Goal: Transaction & Acquisition: Purchase product/service

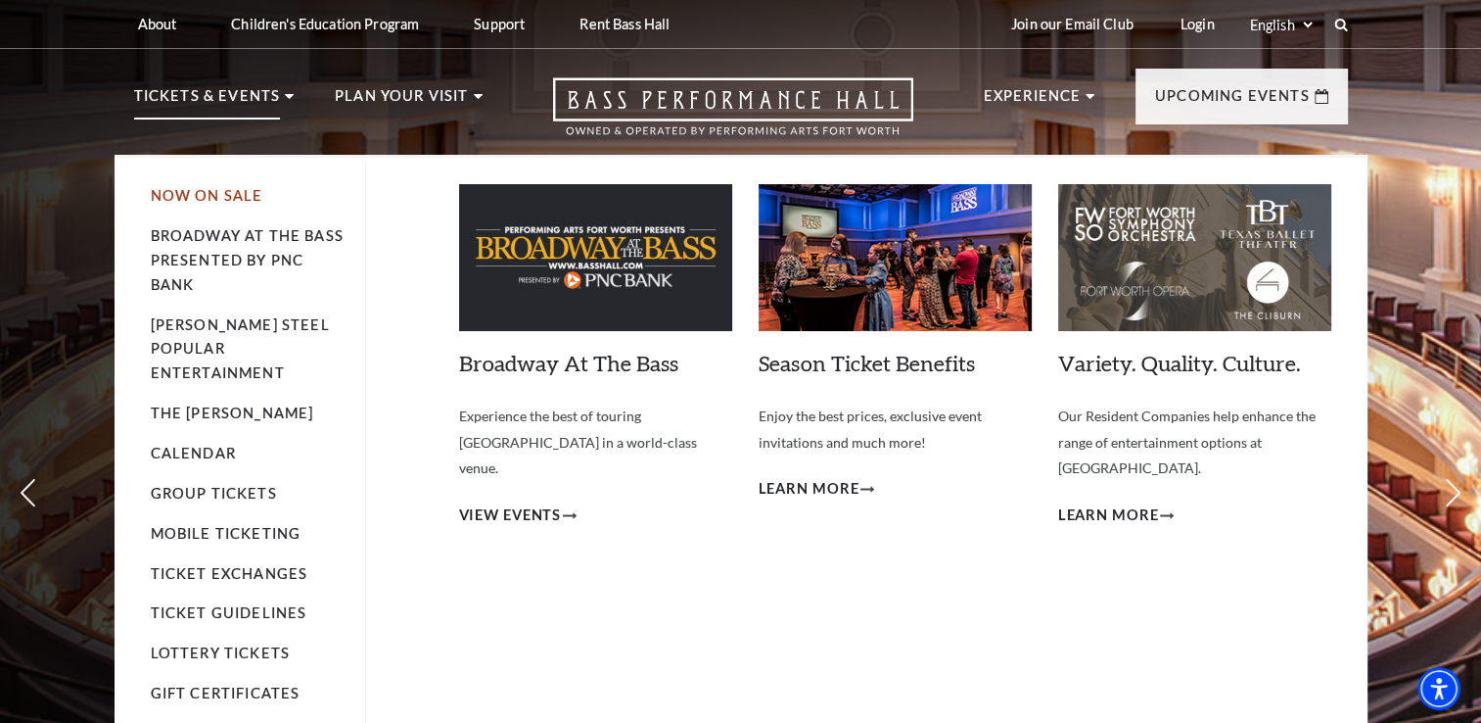
click at [231, 190] on link "Now On Sale" at bounding box center [207, 195] width 113 height 17
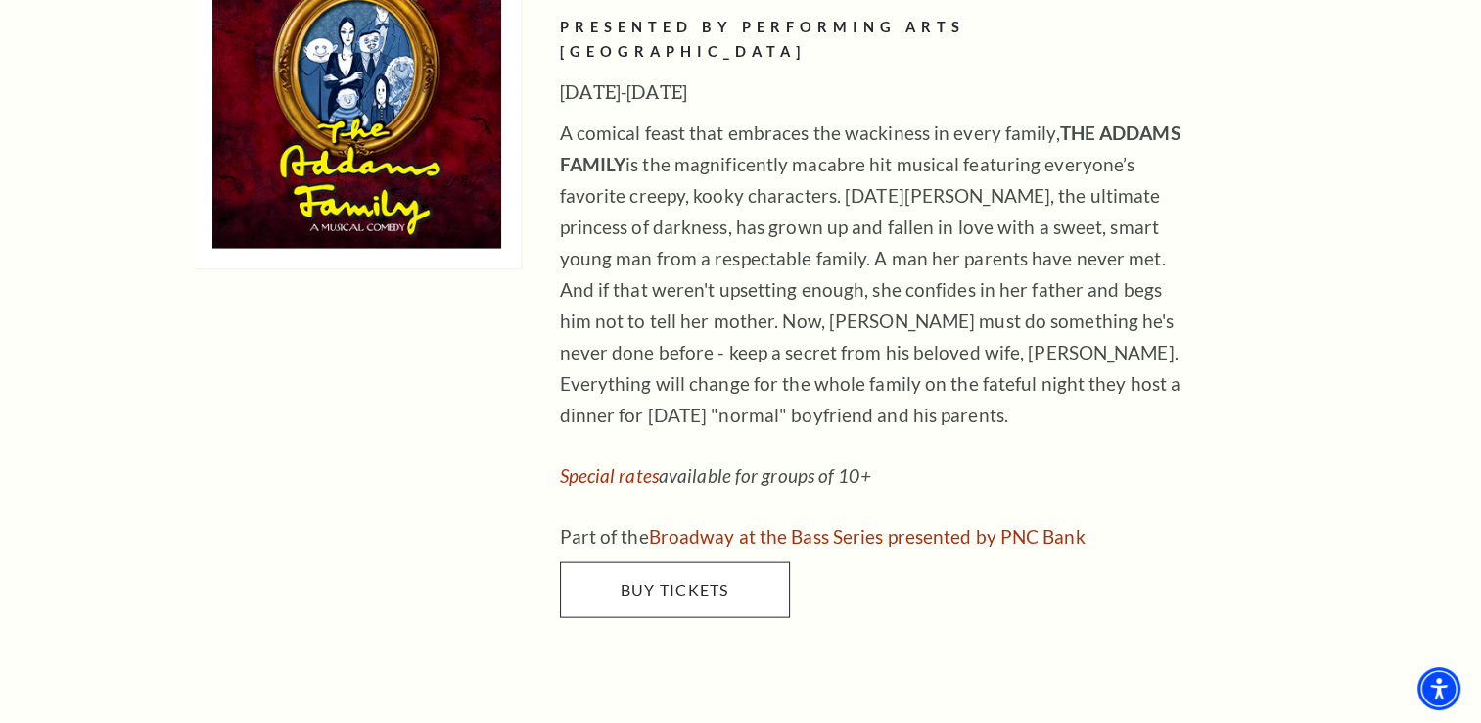
scroll to position [4112, 0]
click at [698, 579] on span "Buy Tickets" at bounding box center [674, 588] width 109 height 19
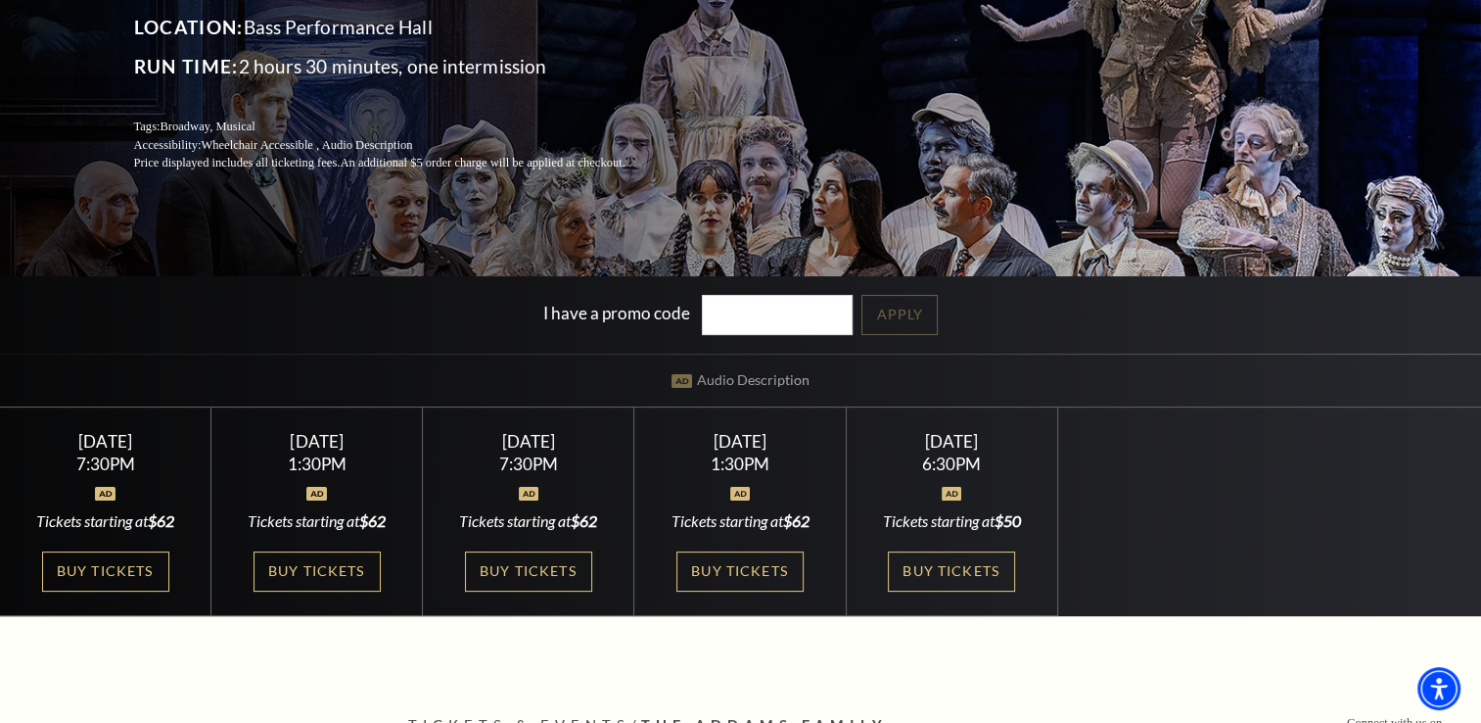
scroll to position [294, 0]
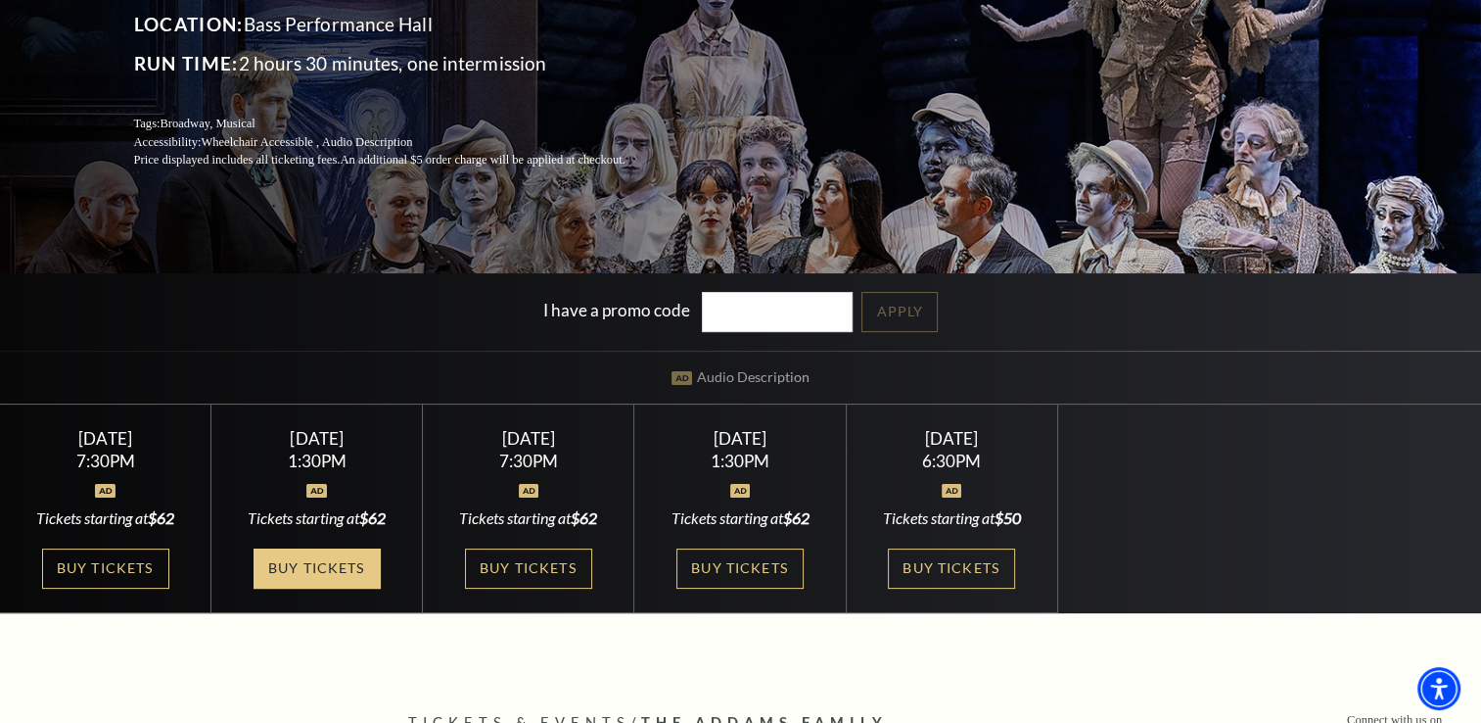
click at [327, 570] on link "Buy Tickets" at bounding box center [317, 568] width 127 height 40
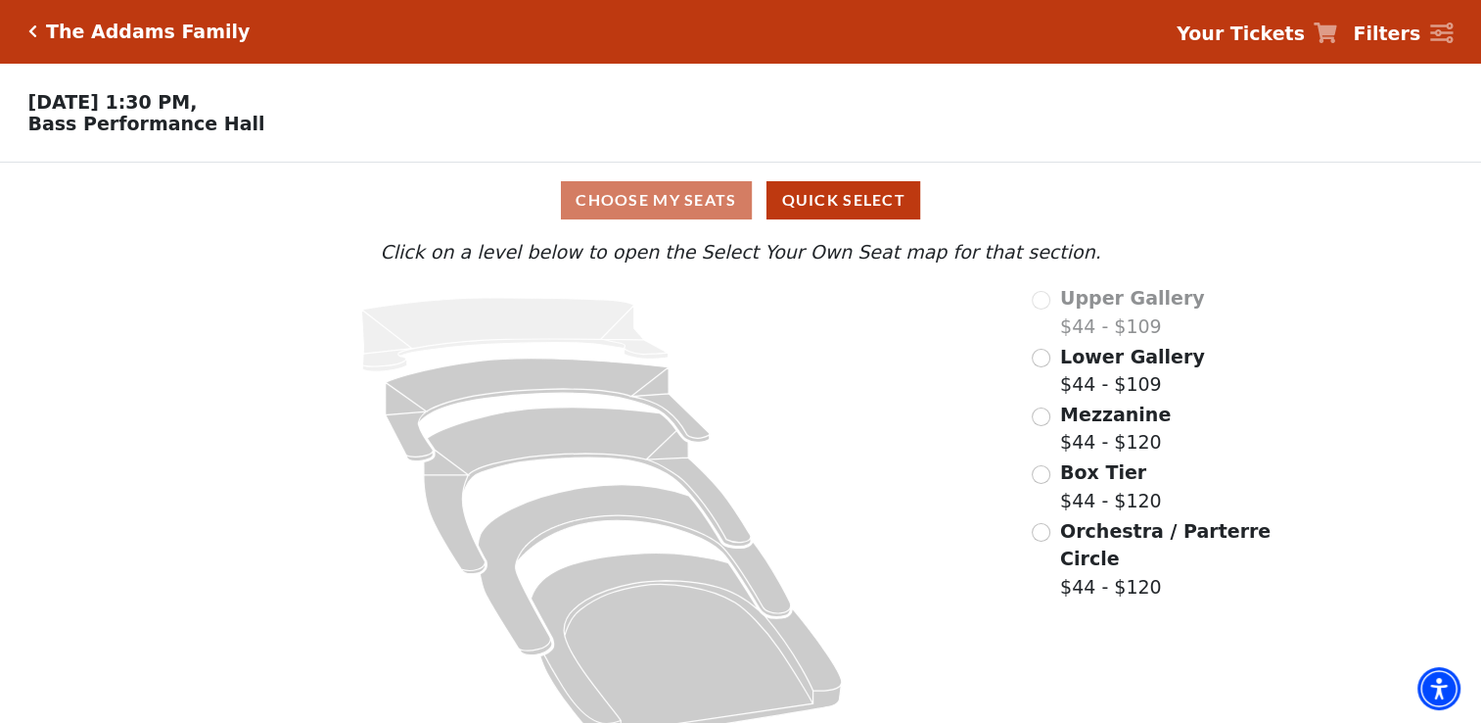
scroll to position [37, 0]
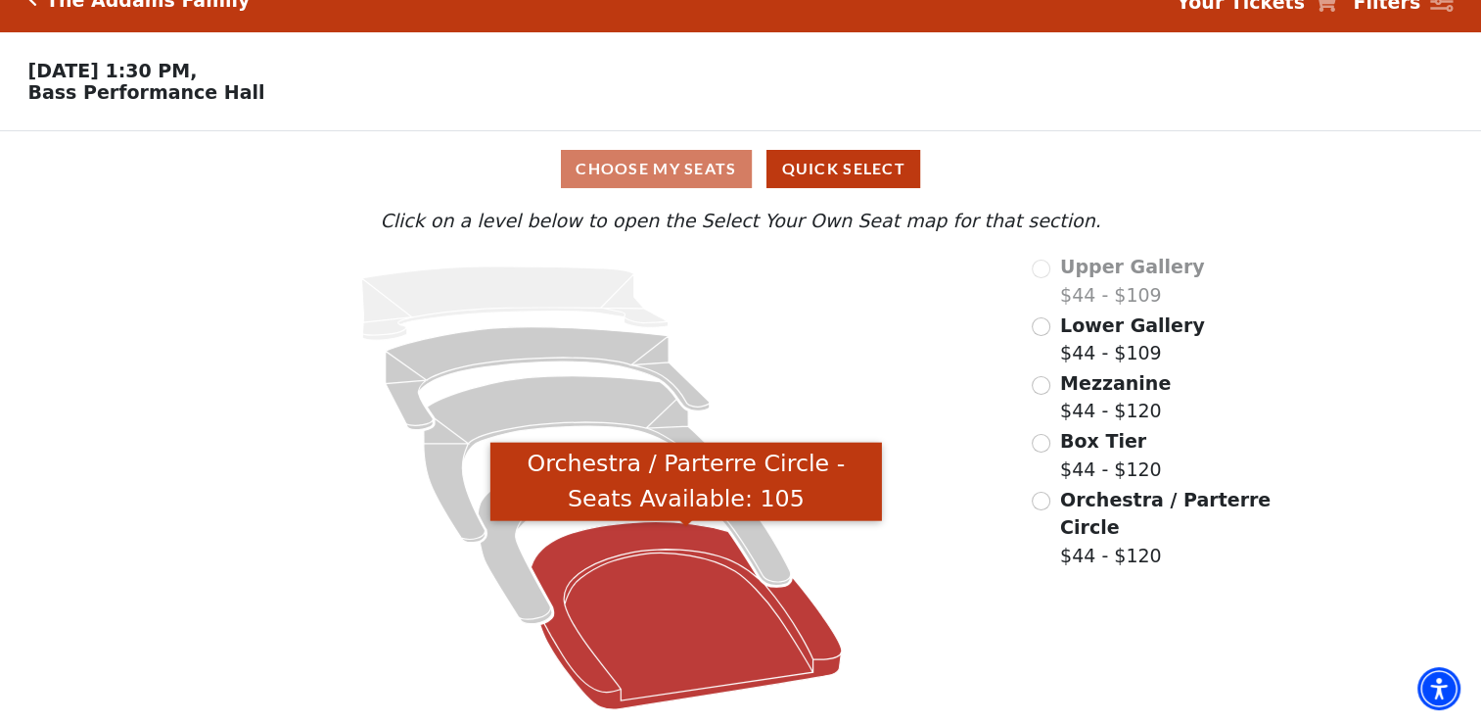
click at [587, 548] on icon "Orchestra / Parterre Circle - Seats Available: 105" at bounding box center [687, 614] width 310 height 187
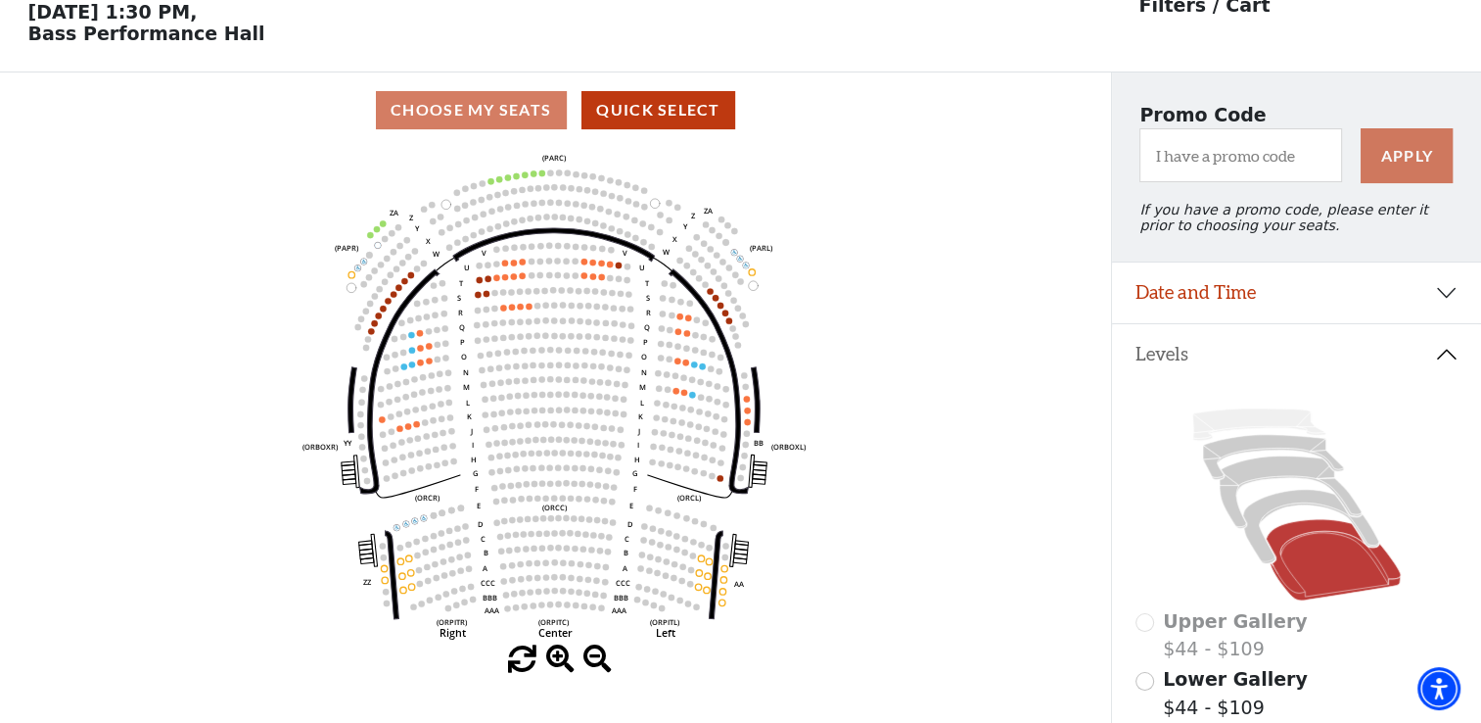
scroll to position [188, 0]
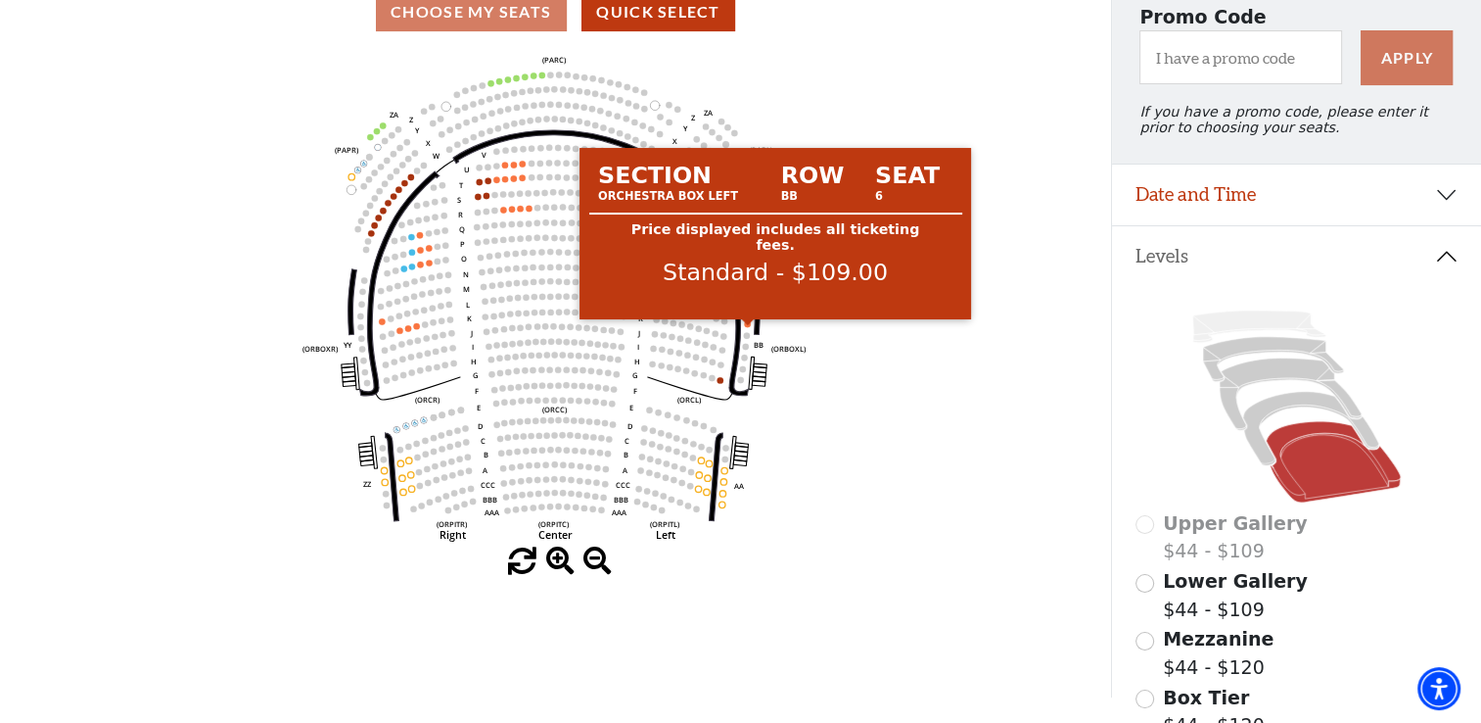
click at [747, 326] on circle at bounding box center [747, 323] width 6 height 6
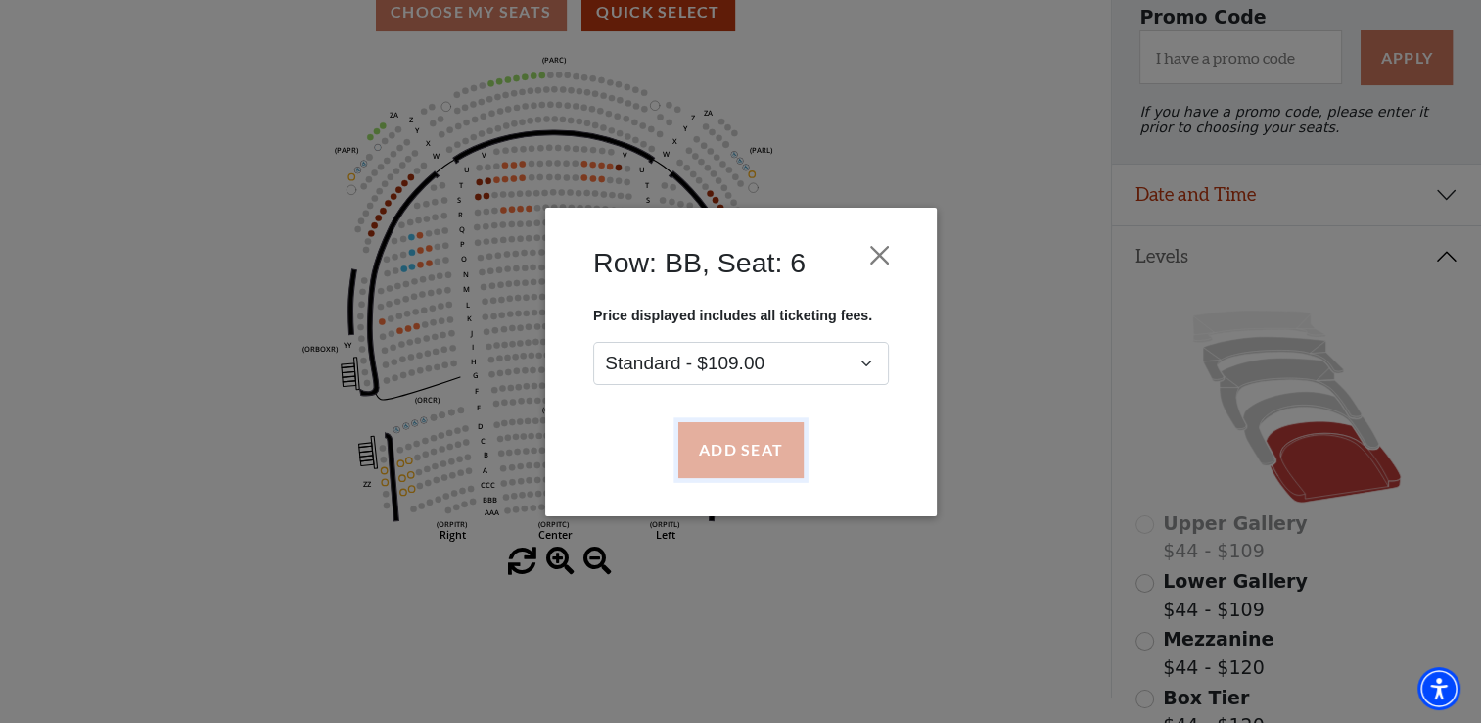
click at [765, 446] on button "Add Seat" at bounding box center [740, 449] width 125 height 55
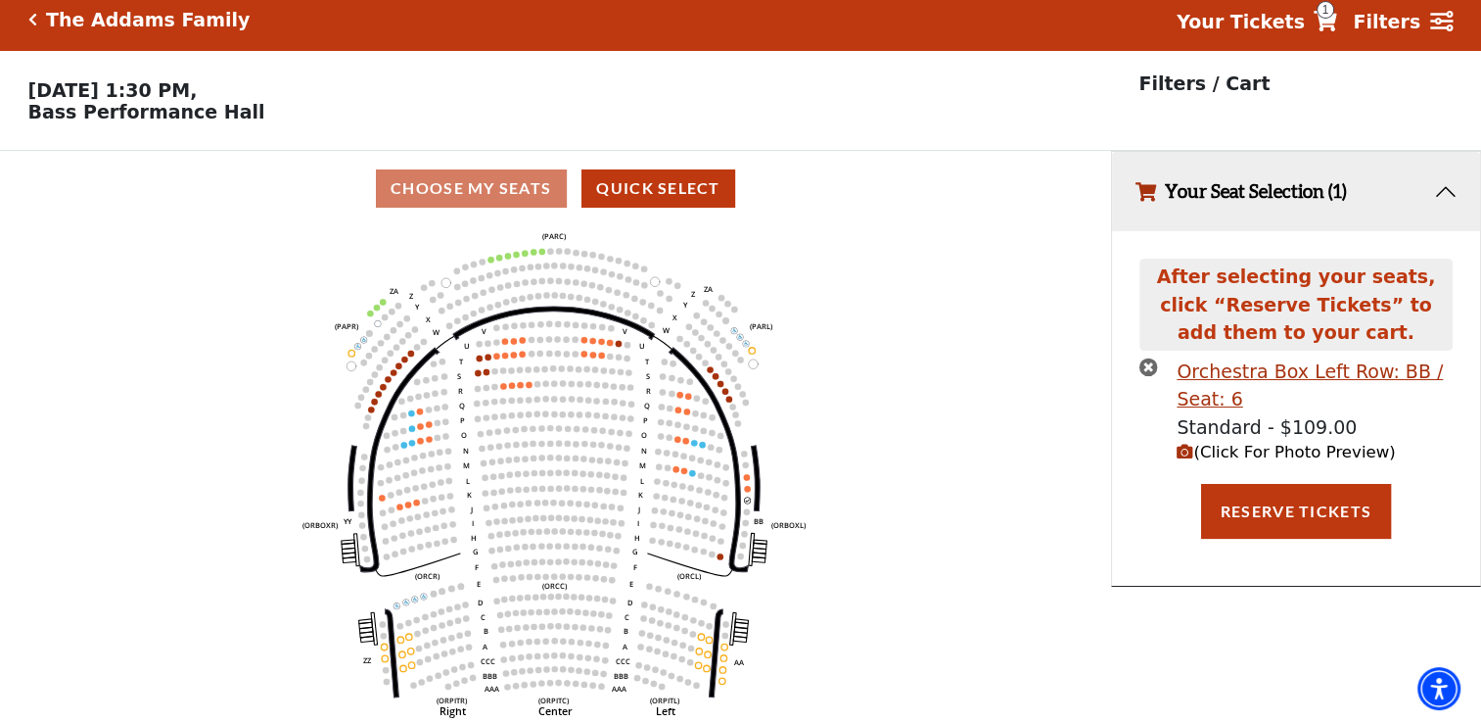
scroll to position [0, 0]
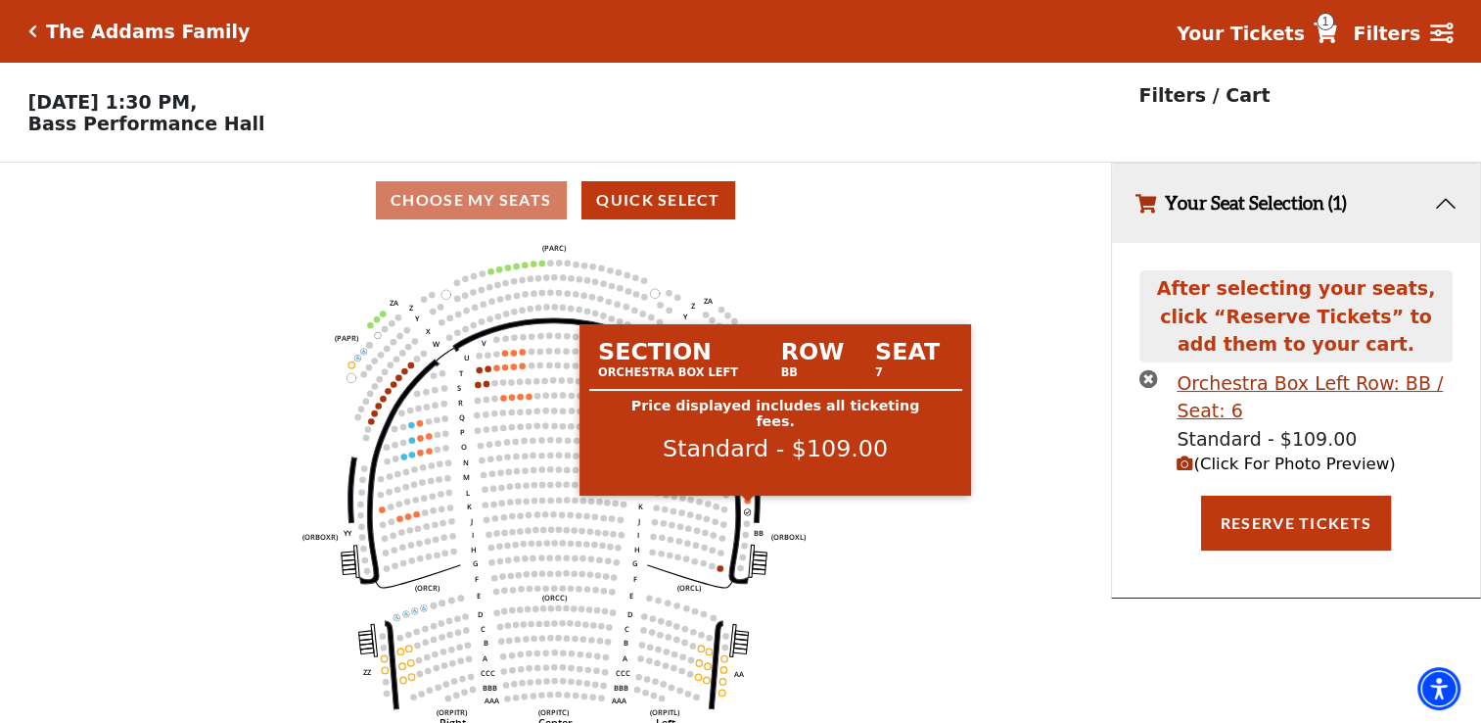
click at [748, 503] on circle at bounding box center [747, 500] width 6 height 6
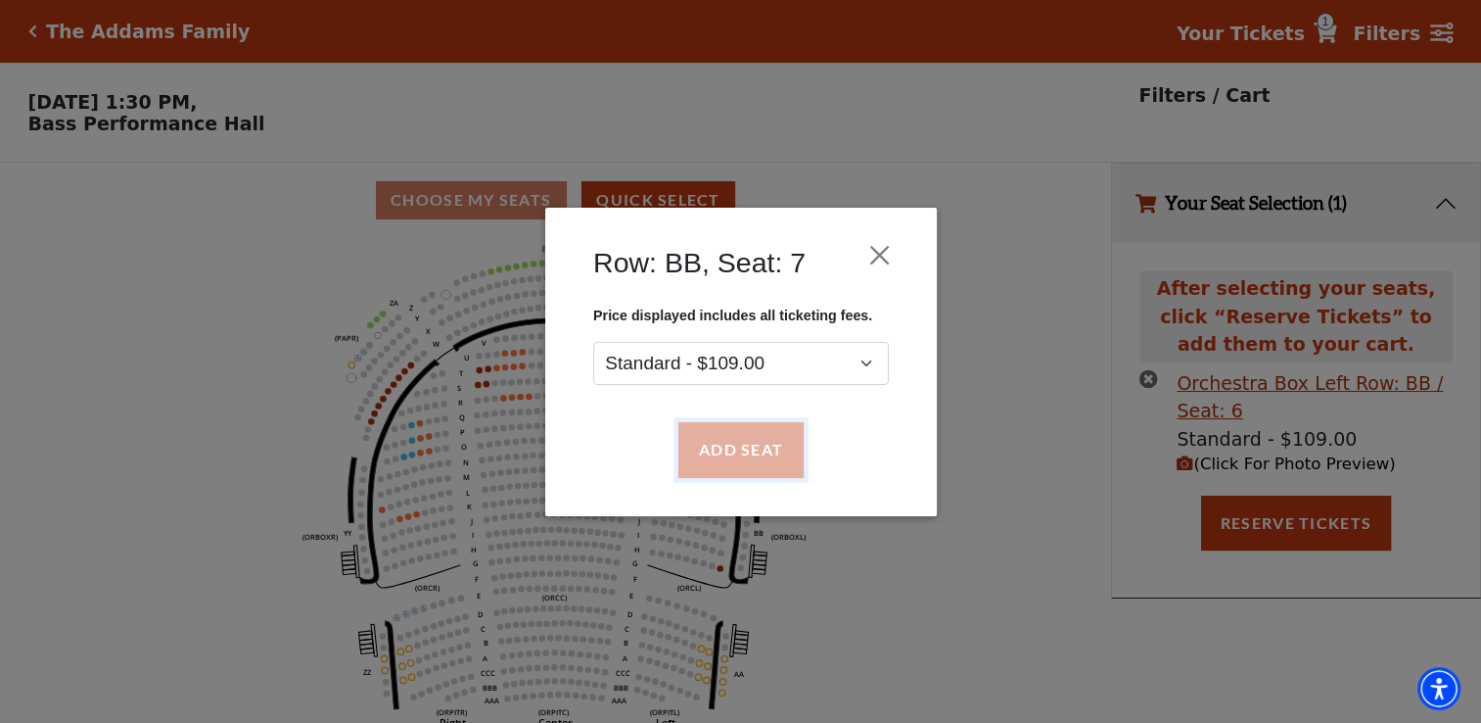
click at [760, 450] on button "Add Seat" at bounding box center [740, 449] width 125 height 55
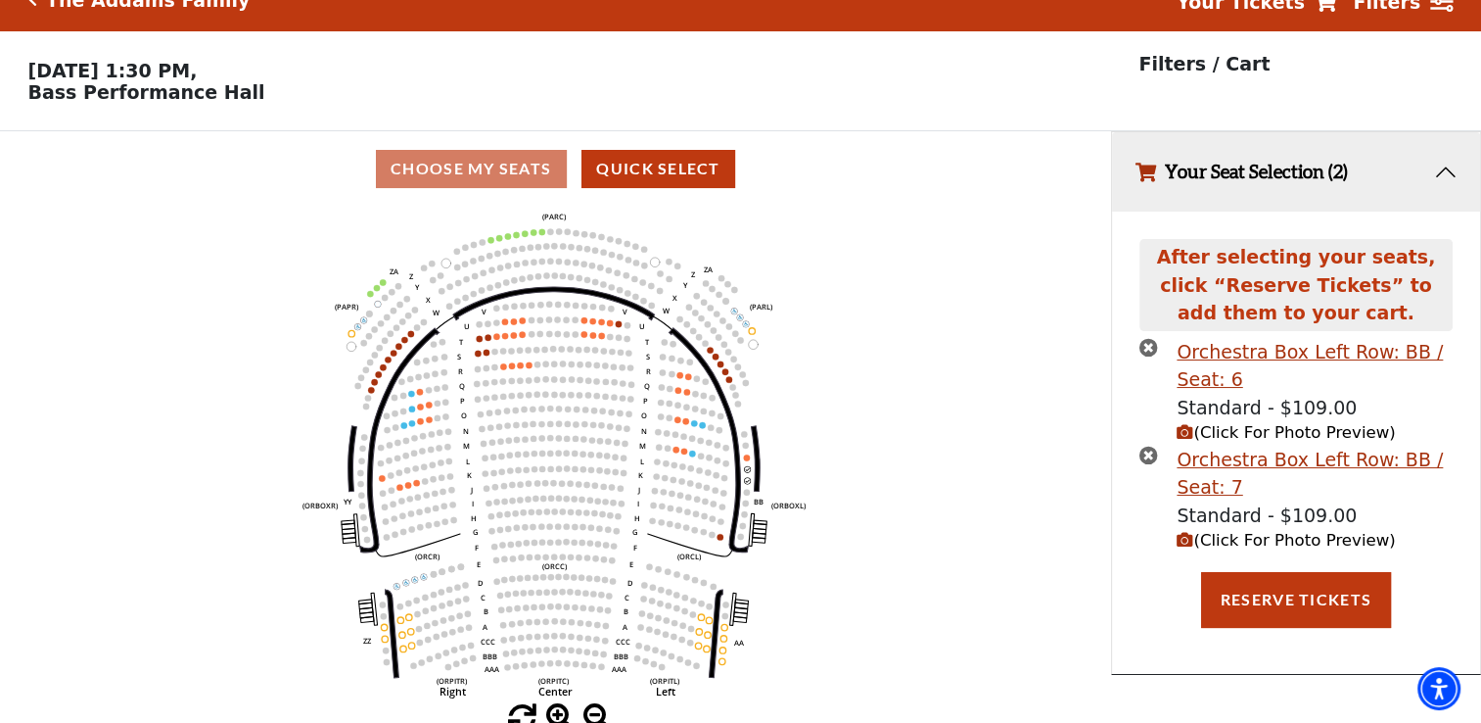
scroll to position [47, 0]
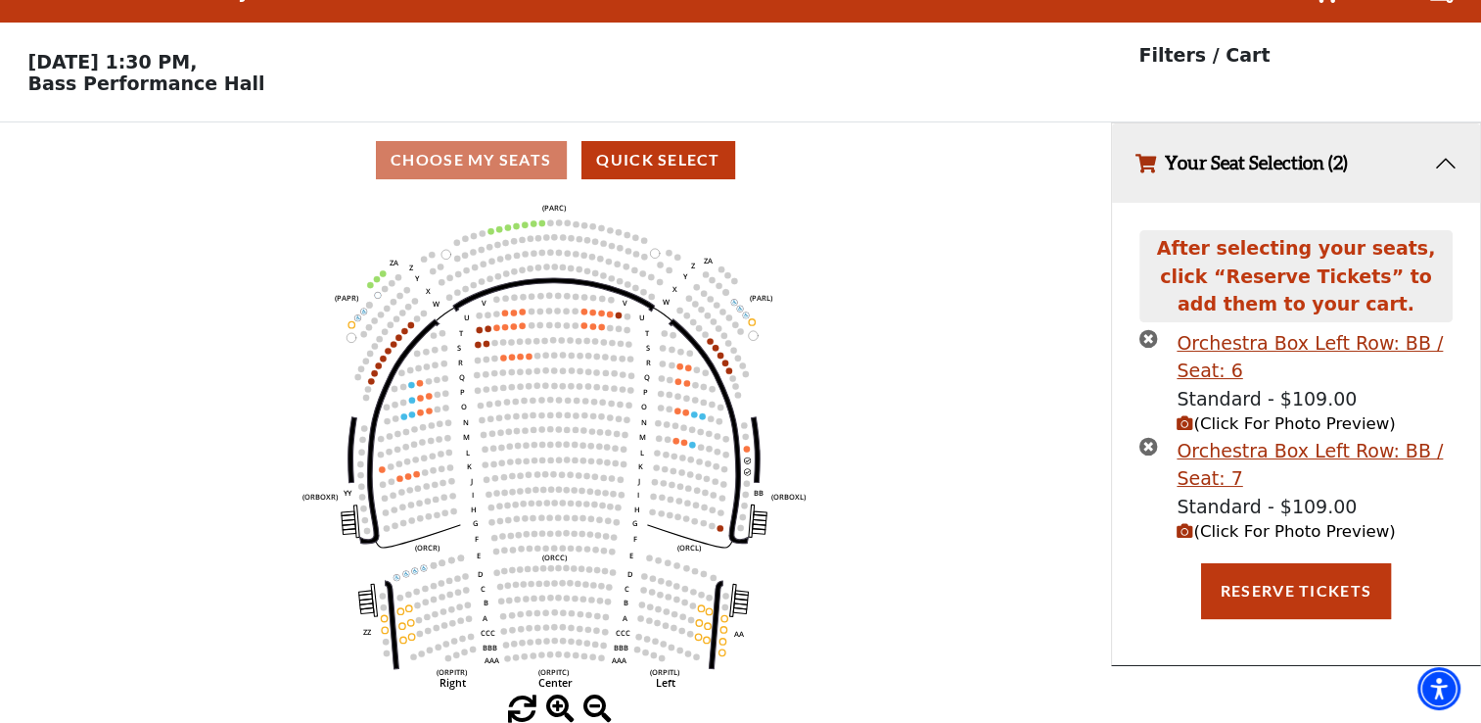
click at [1234, 425] on span "(Click For Photo Preview)" at bounding box center [1286, 423] width 218 height 19
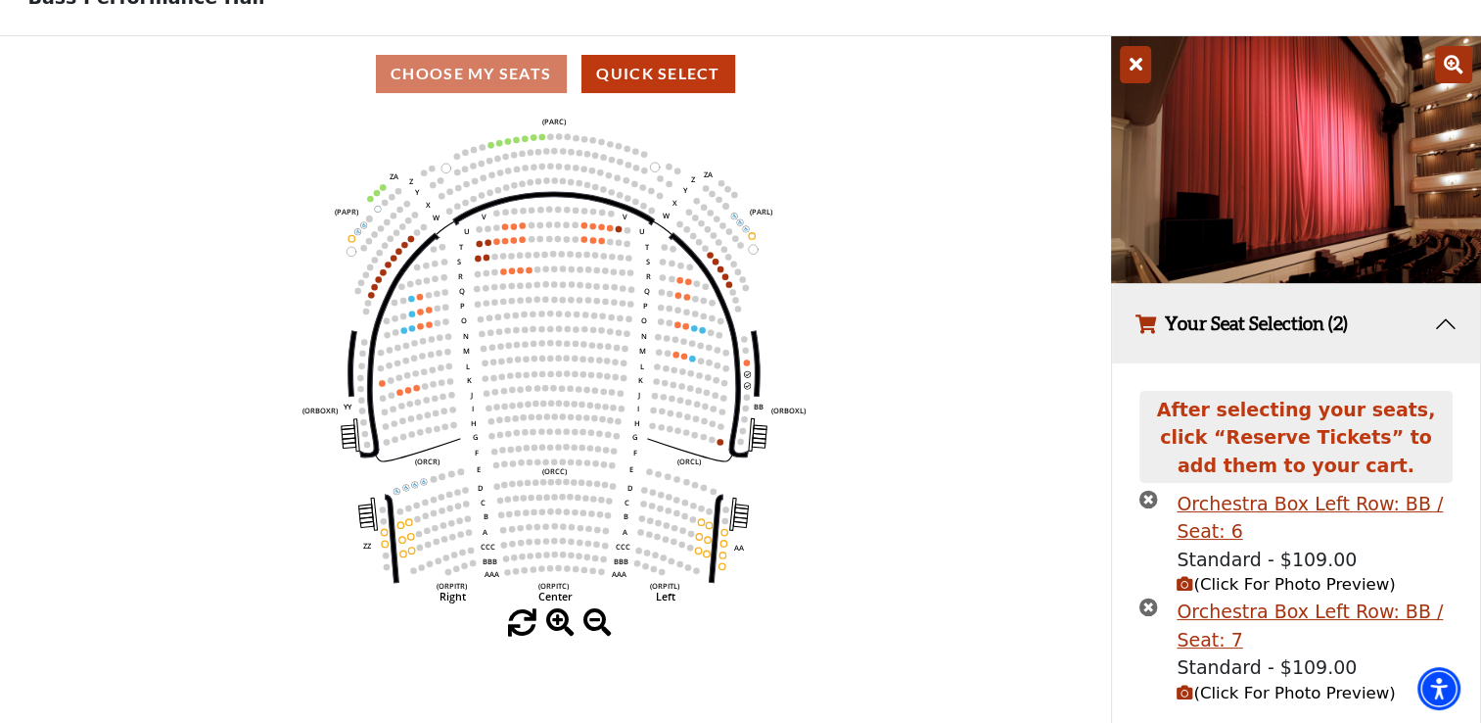
scroll to position [235, 0]
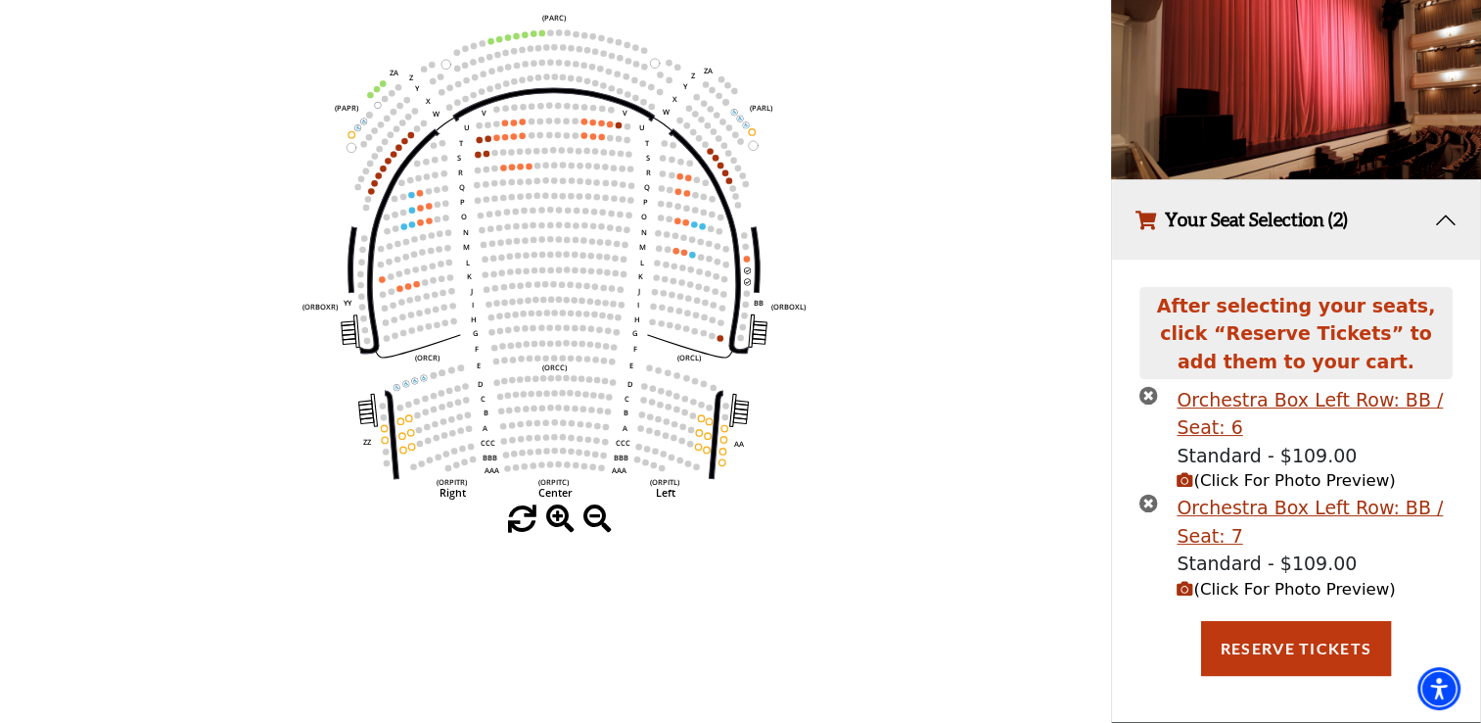
click at [1146, 394] on icon "times-circle" at bounding box center [1149, 395] width 19 height 19
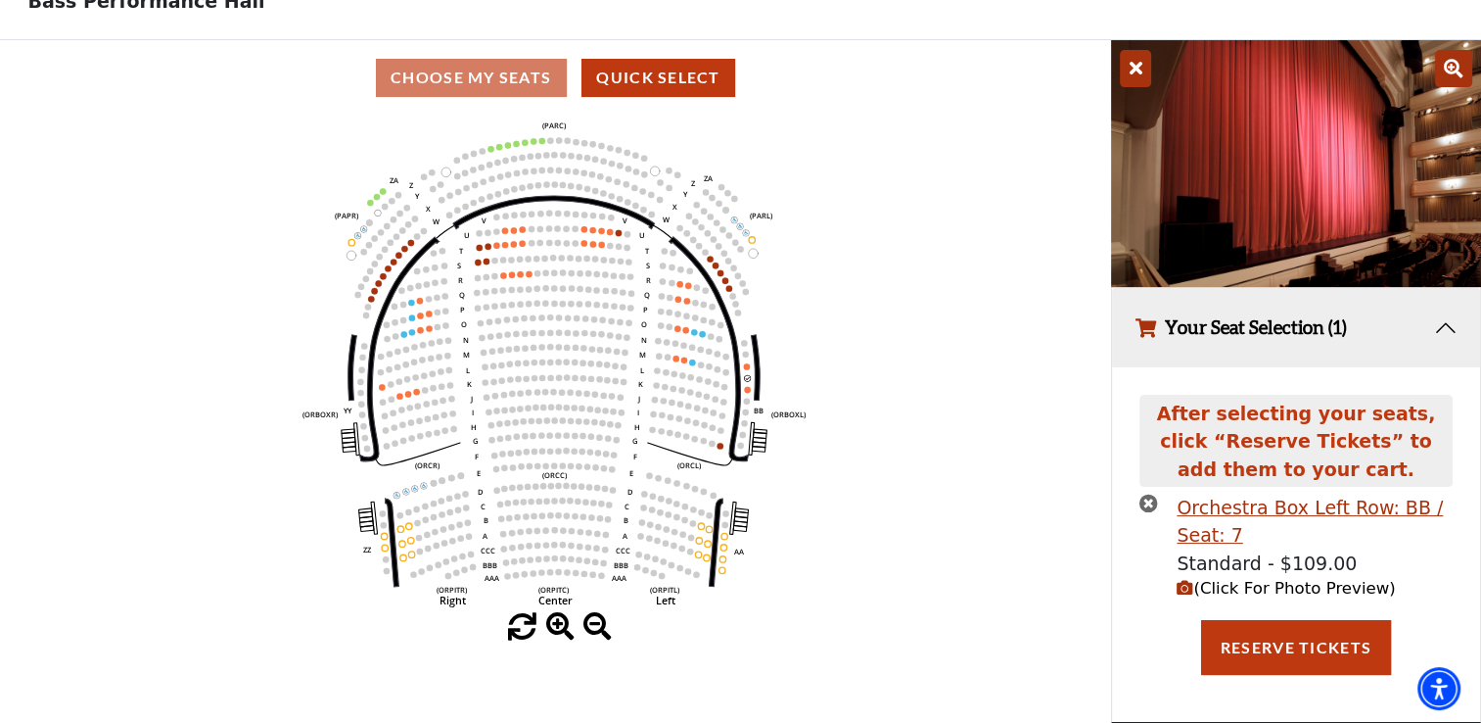
click at [1149, 500] on icon "times-circle" at bounding box center [1149, 502] width 19 height 19
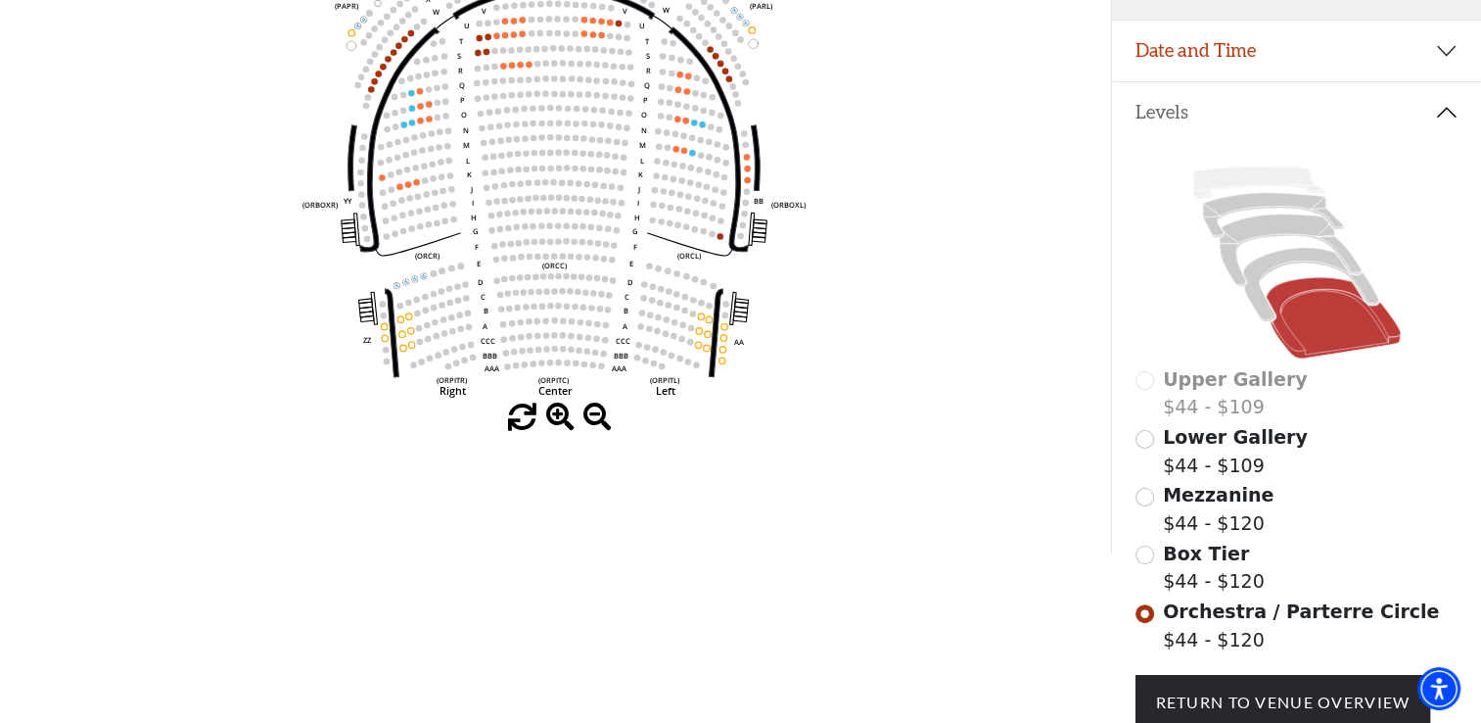
scroll to position [362, 0]
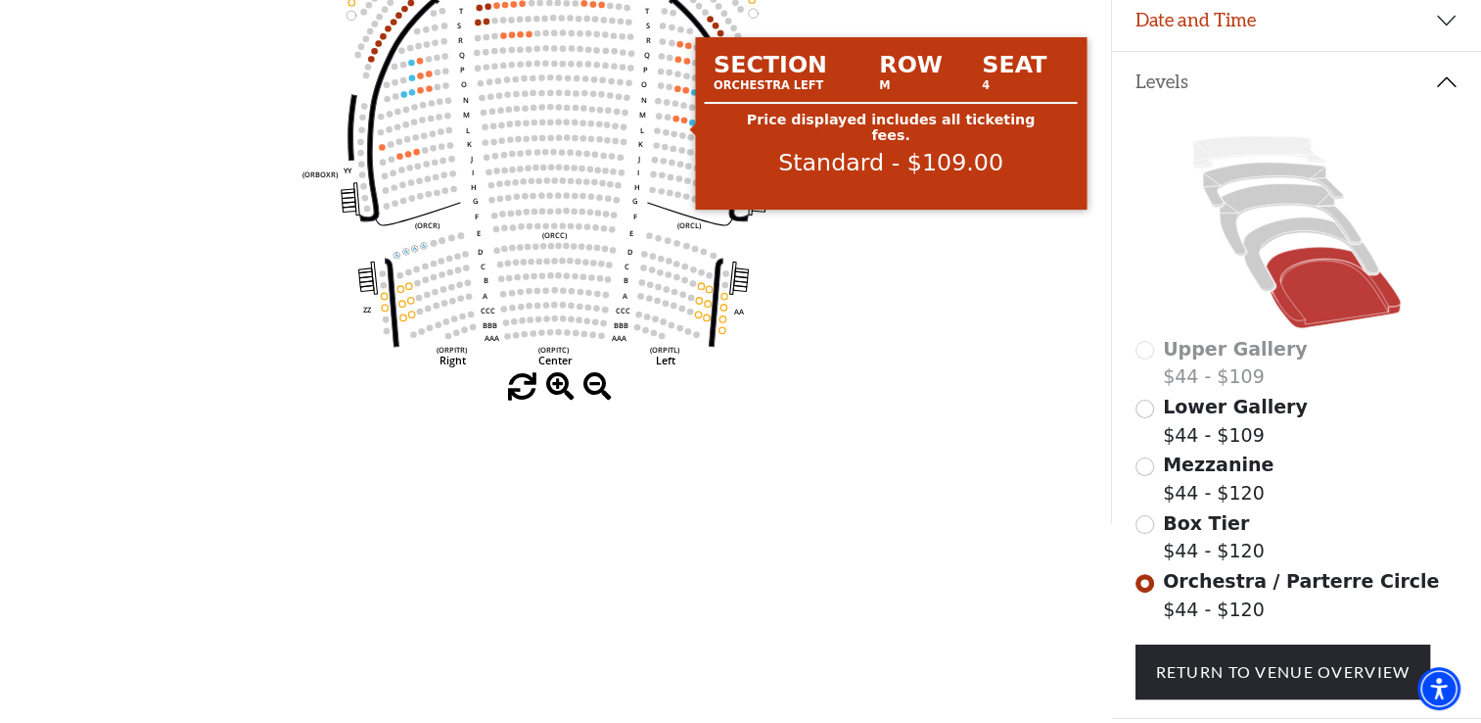
click at [682, 122] on circle at bounding box center [684, 120] width 6 height 6
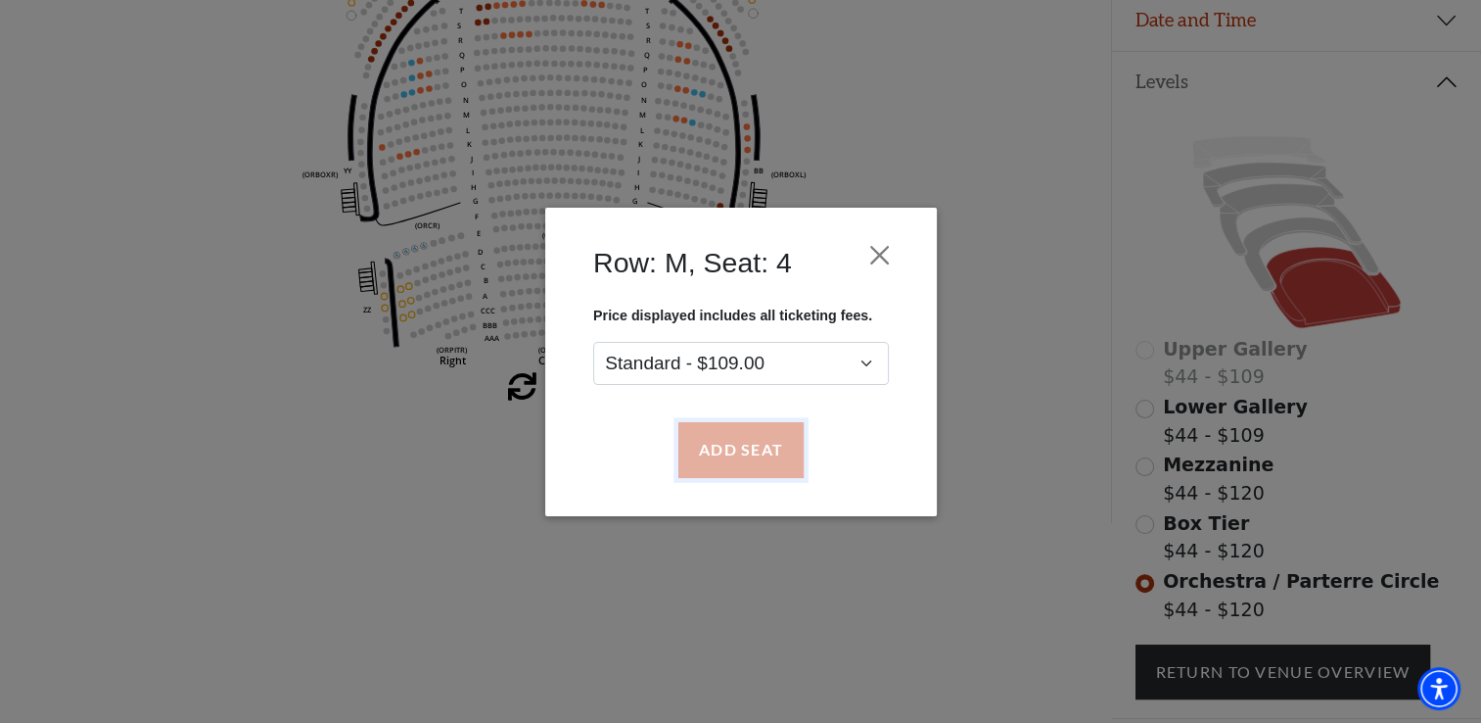
click at [764, 448] on button "Add Seat" at bounding box center [740, 449] width 125 height 55
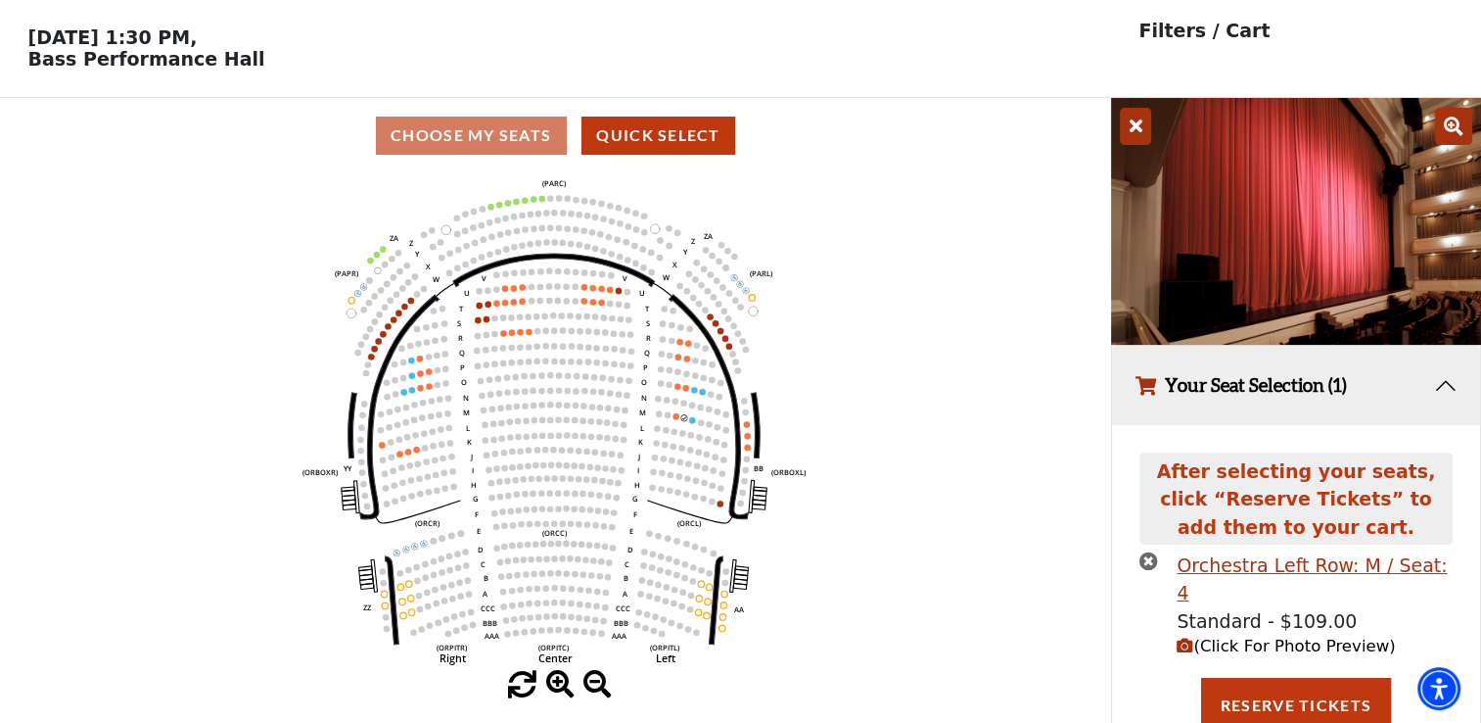
scroll to position [52, 0]
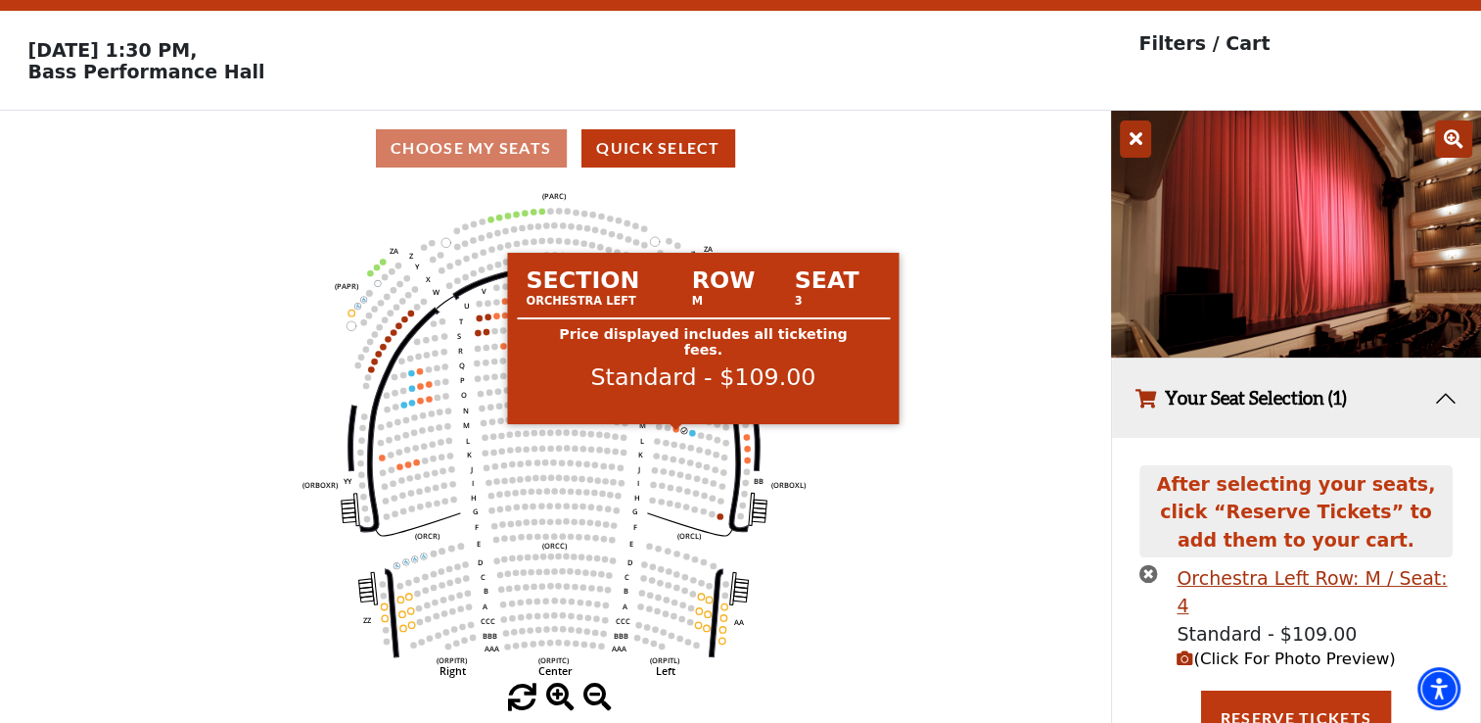
click at [678, 432] on circle at bounding box center [676, 429] width 6 height 6
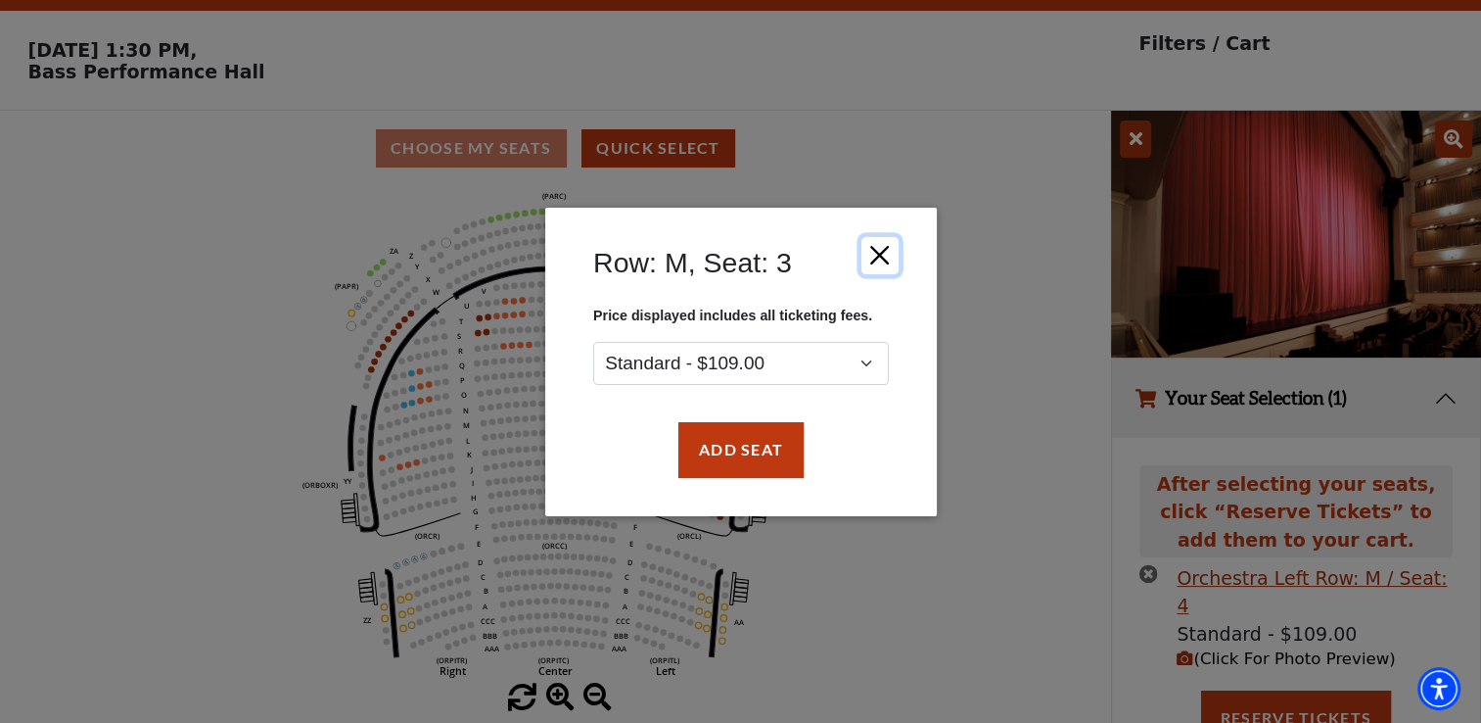
click at [889, 252] on button "Close" at bounding box center [879, 254] width 37 height 37
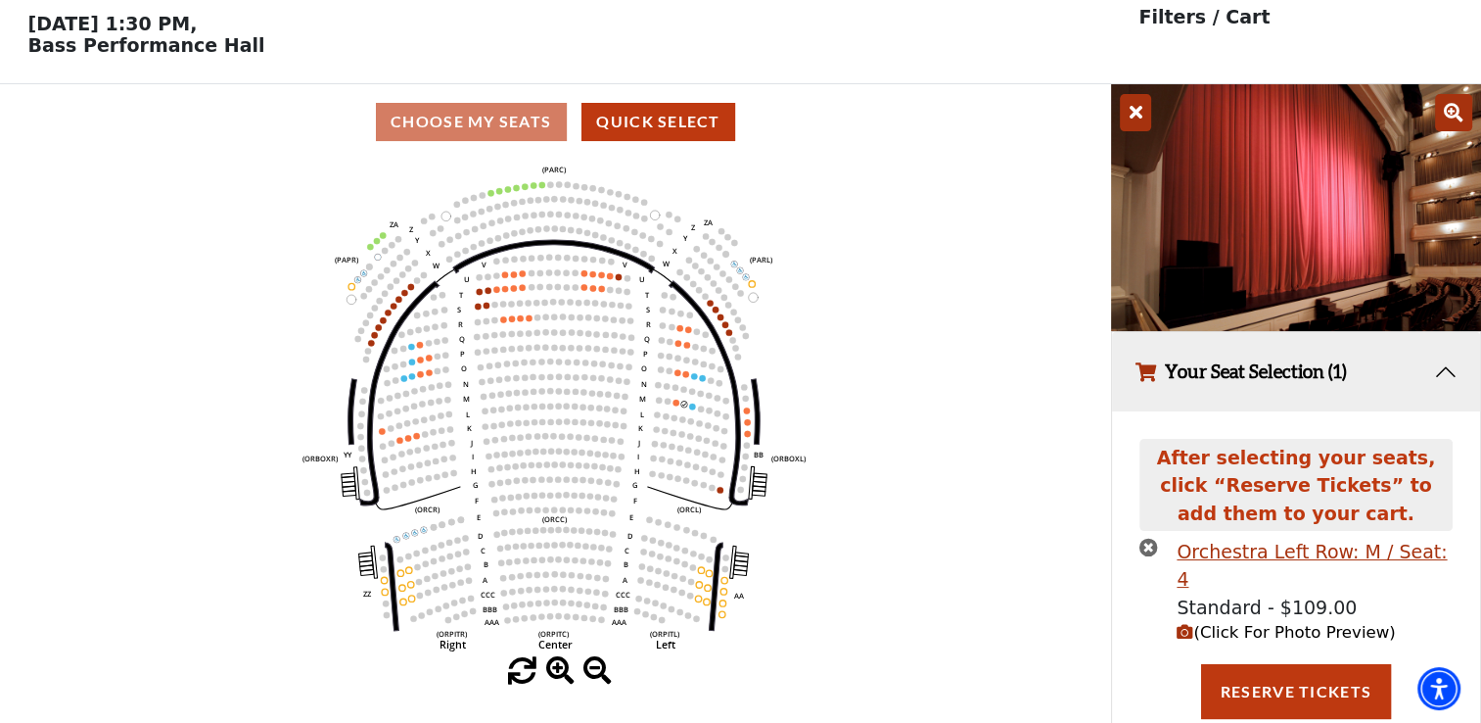
scroll to position [99, 0]
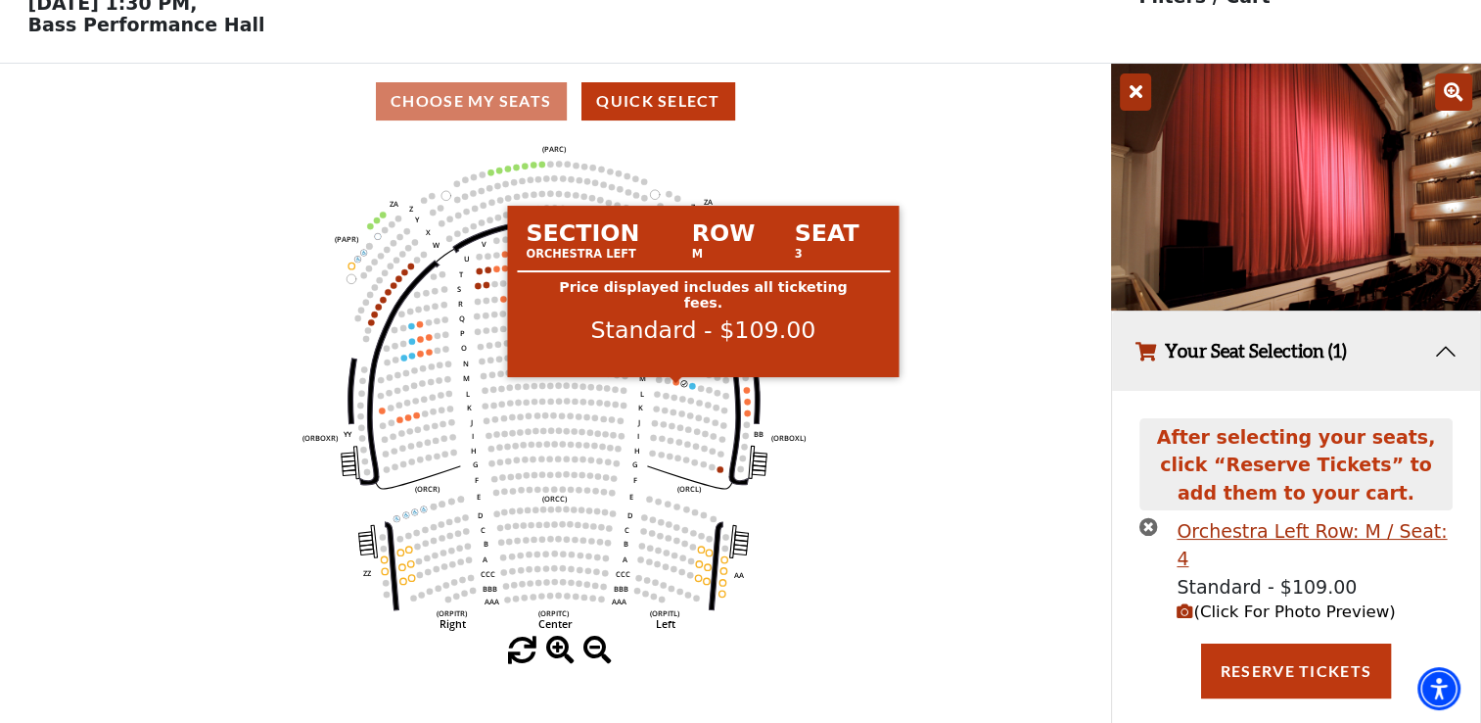
click at [675, 385] on circle at bounding box center [676, 382] width 6 height 6
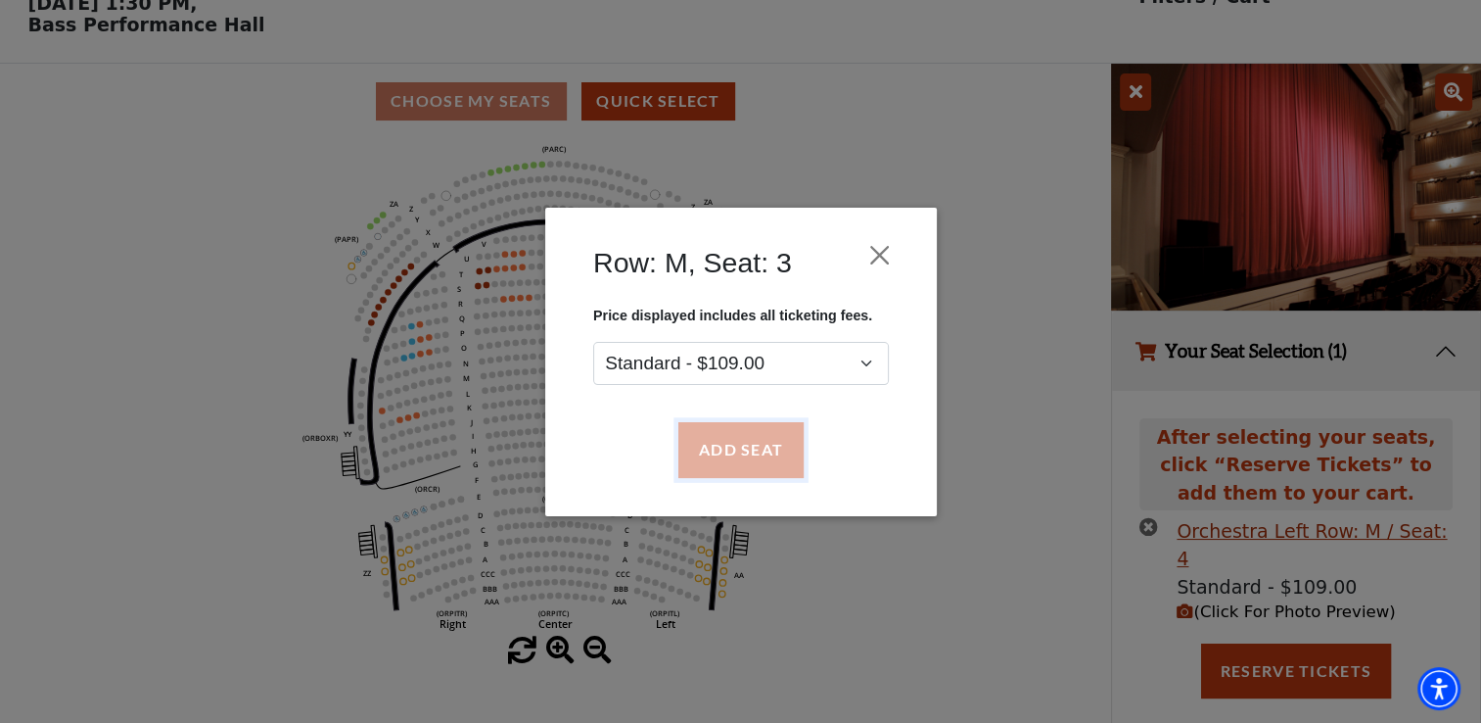
click at [752, 445] on button "Add Seat" at bounding box center [740, 449] width 125 height 55
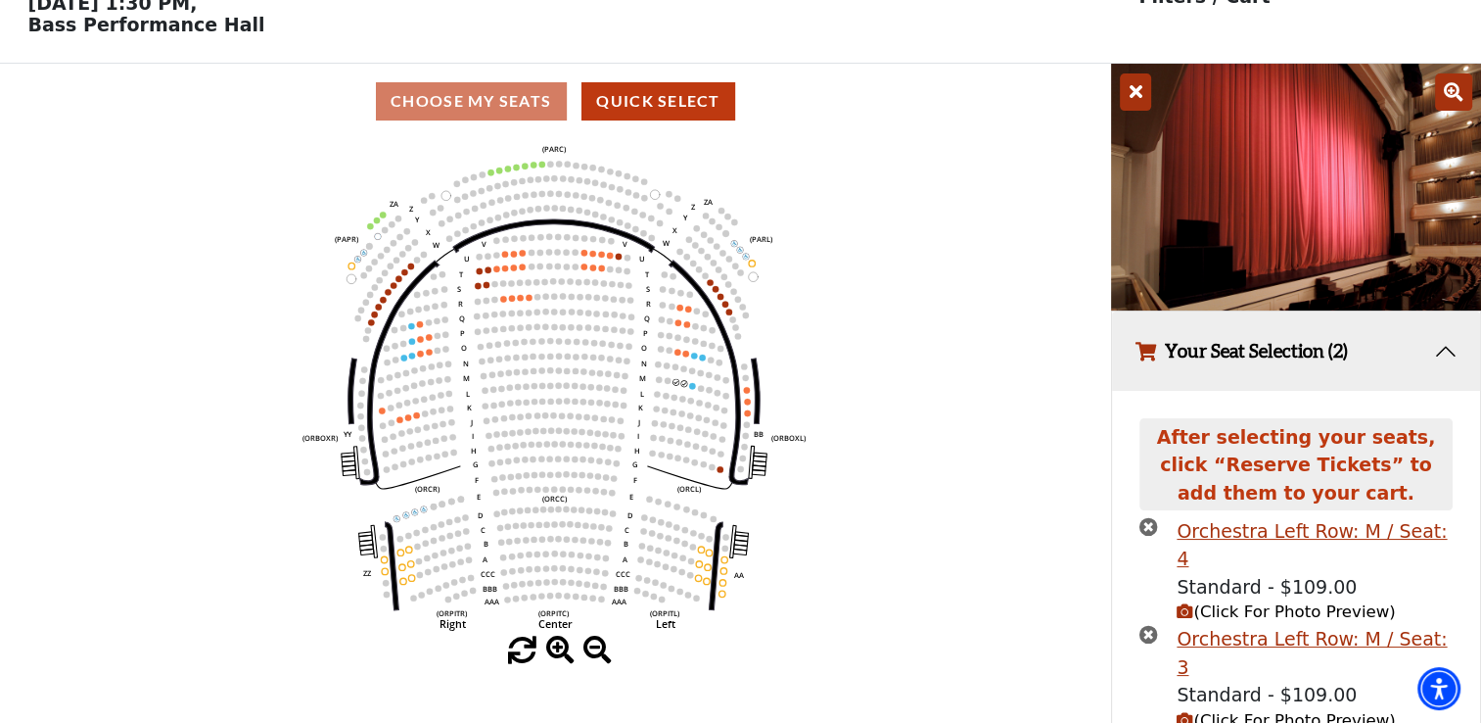
scroll to position [132, 0]
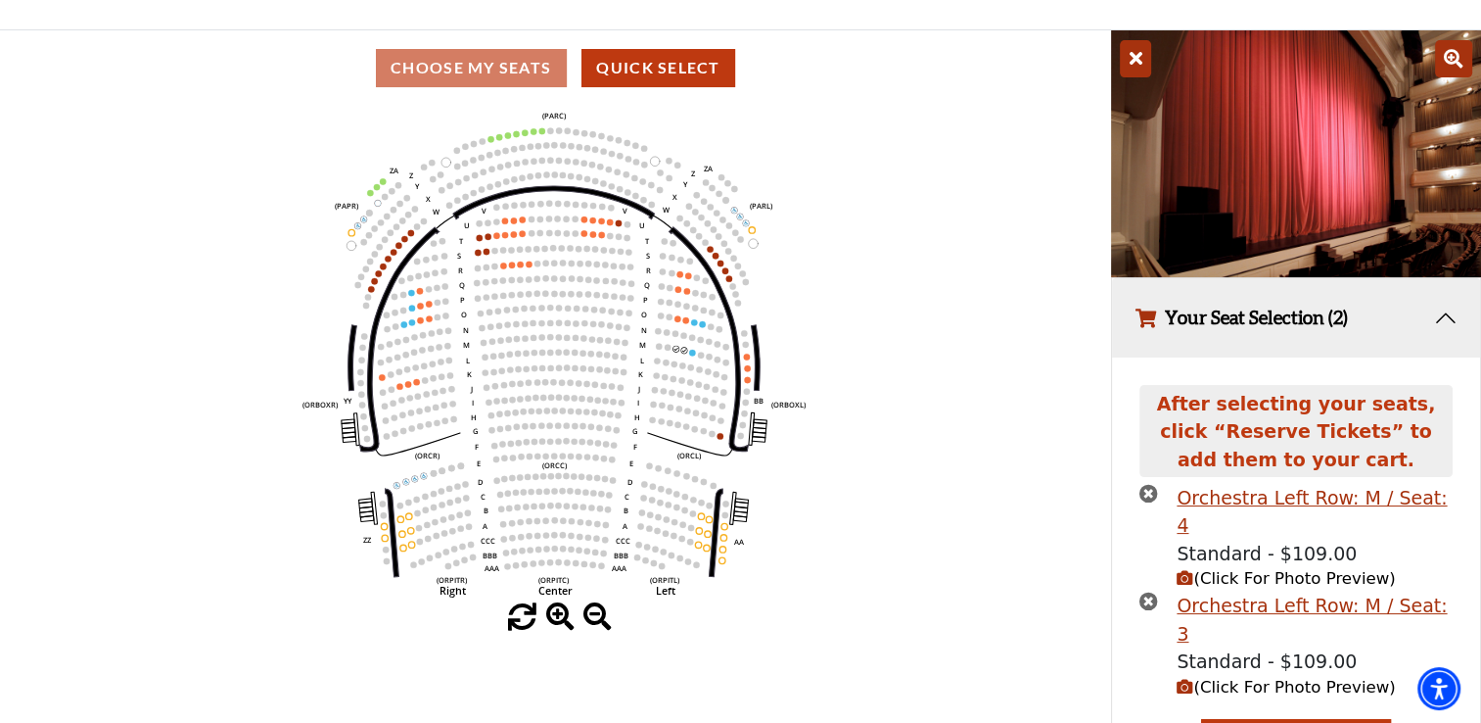
click at [1293, 569] on span "(Click For Photo Preview)" at bounding box center [1286, 578] width 218 height 19
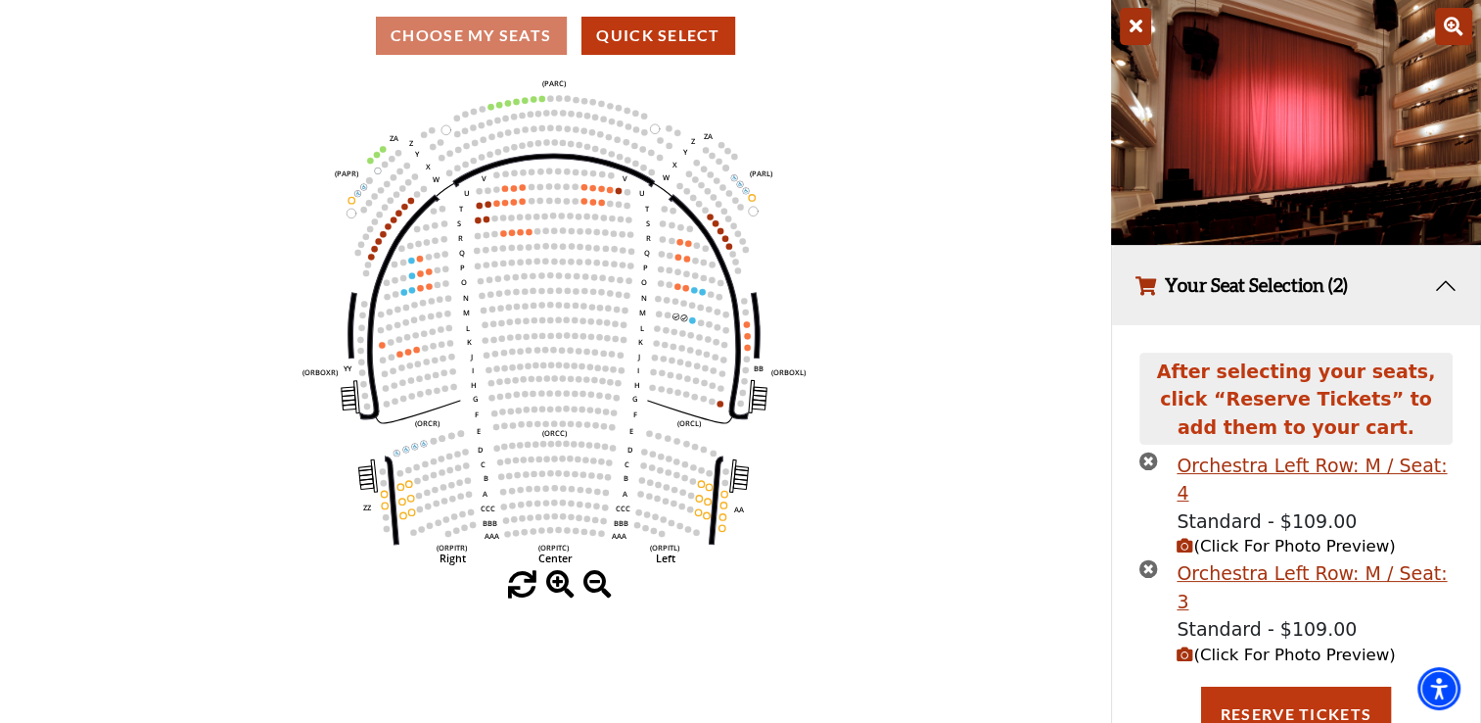
scroll to position [180, 0]
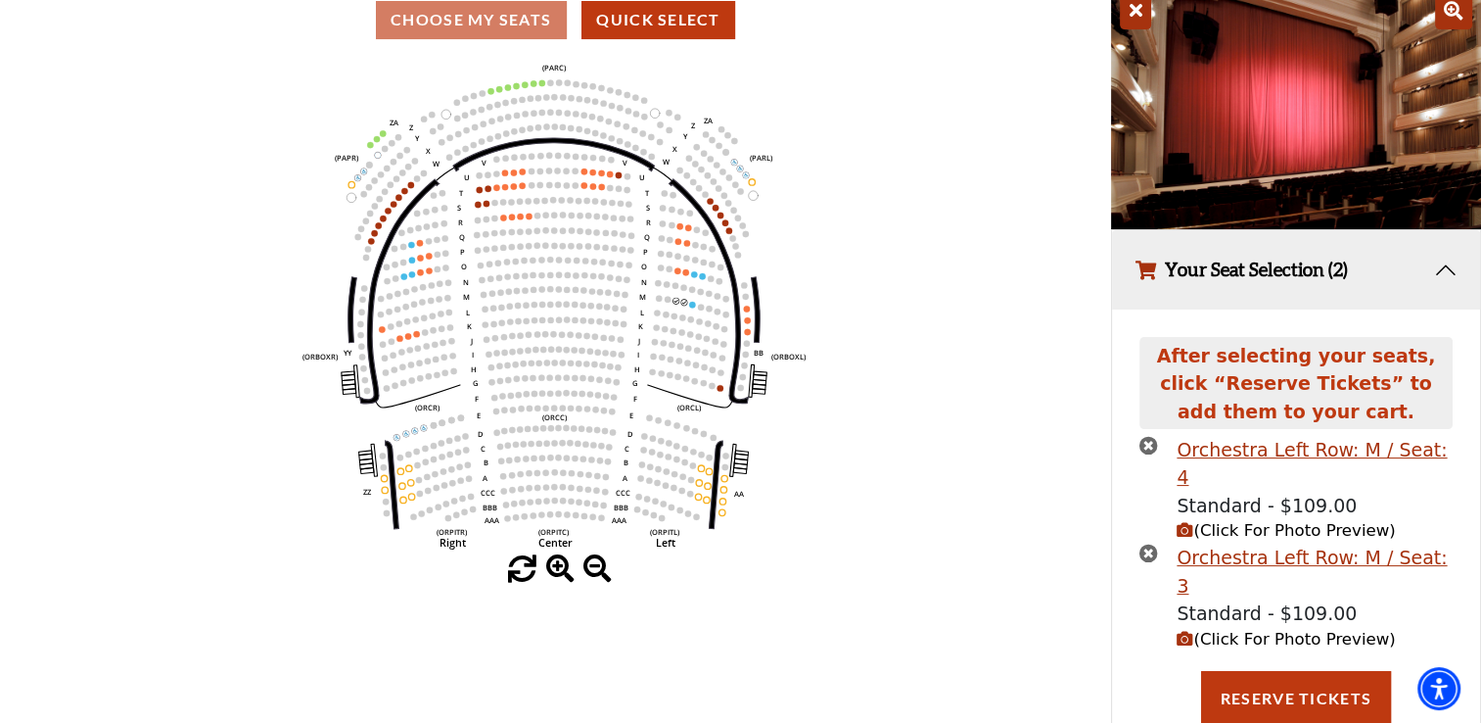
click at [1455, 8] on icon at bounding box center [1453, 10] width 37 height 37
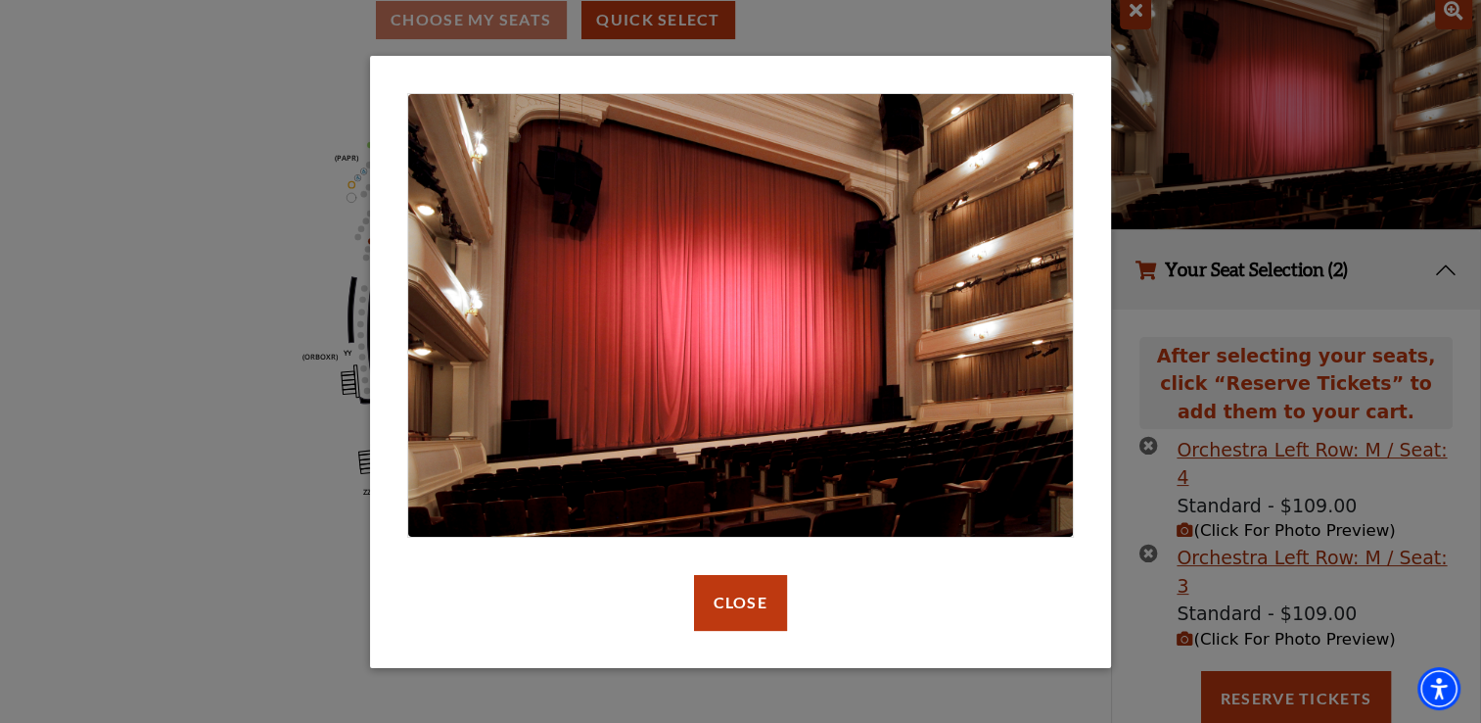
click at [1136, 19] on div "default header Close" at bounding box center [740, 361] width 1481 height 723
click at [750, 606] on button "Close" at bounding box center [740, 602] width 93 height 55
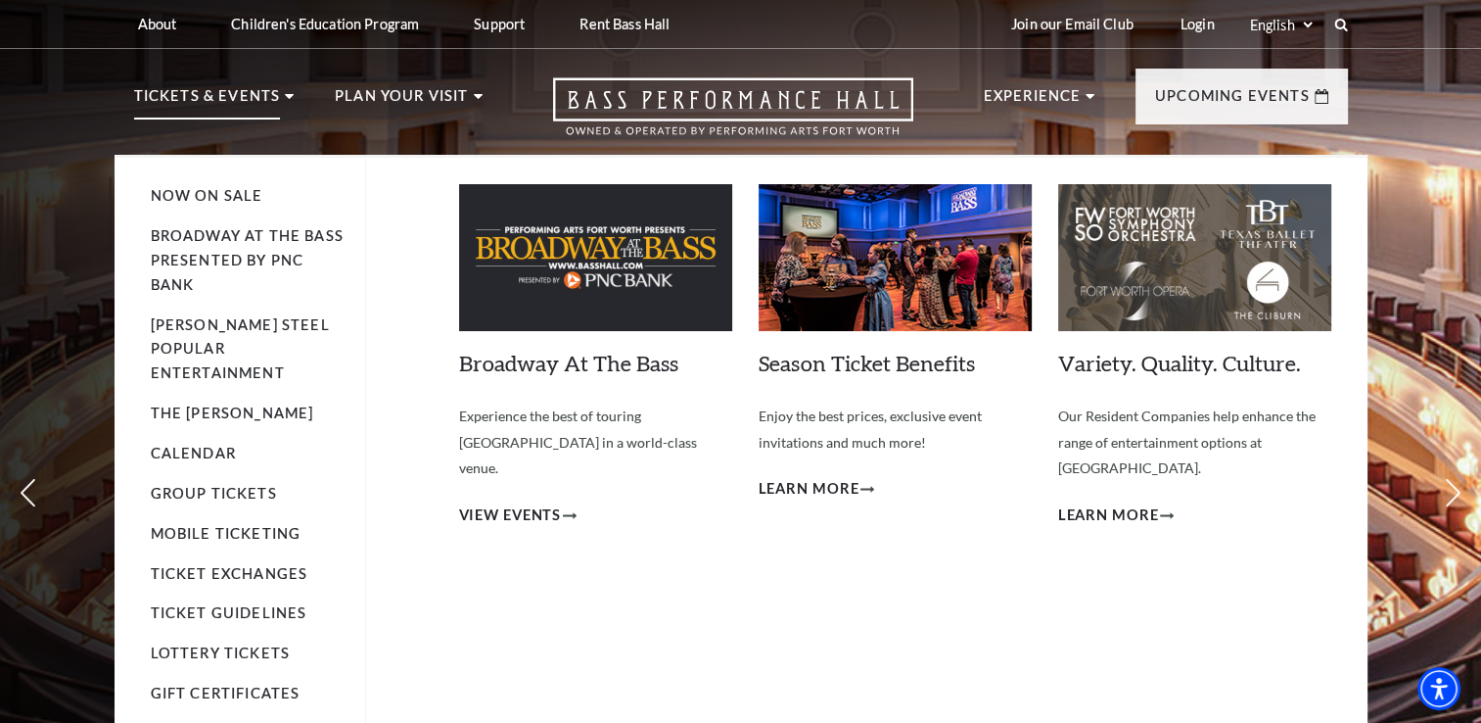
click at [265, 97] on p "Tickets & Events" at bounding box center [207, 101] width 147 height 35
click at [244, 192] on link "Now On Sale" at bounding box center [207, 195] width 113 height 17
